Goal: Transaction & Acquisition: Purchase product/service

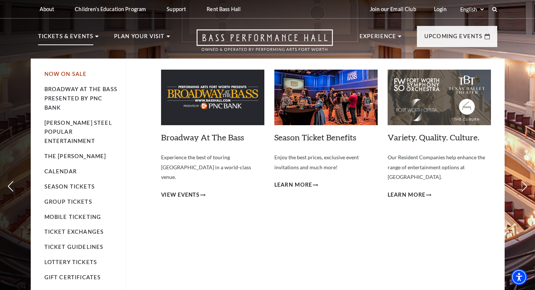
click at [74, 72] on link "Now On Sale" at bounding box center [65, 74] width 43 height 6
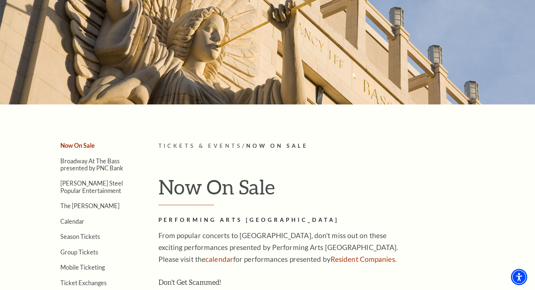
scroll to position [62, 0]
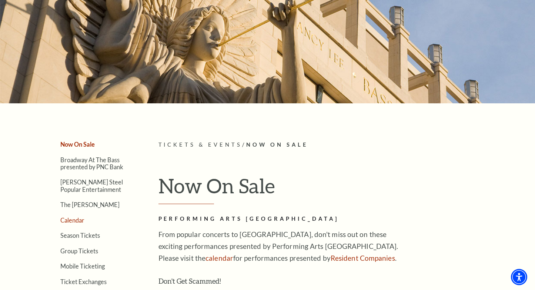
click at [68, 221] on link "Calendar" at bounding box center [72, 219] width 24 height 7
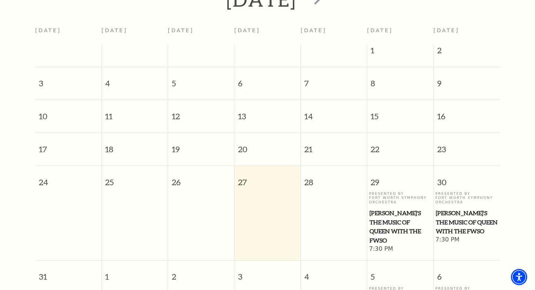
scroll to position [185, 0]
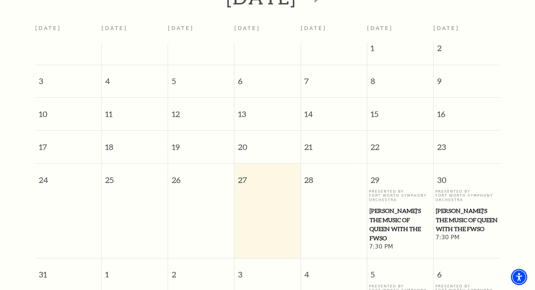
click at [455, 211] on span "[PERSON_NAME]'s The Music of Queen with the FWSO" at bounding box center [466, 219] width 62 height 27
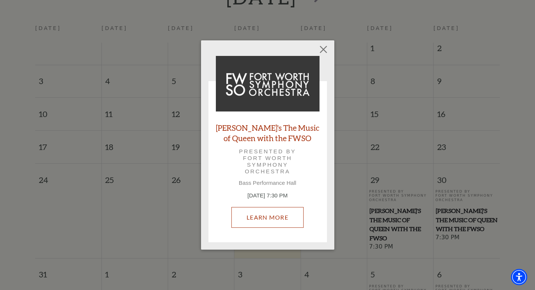
click at [267, 215] on link "Learn More" at bounding box center [267, 217] width 72 height 21
